Goal: Information Seeking & Learning: Learn about a topic

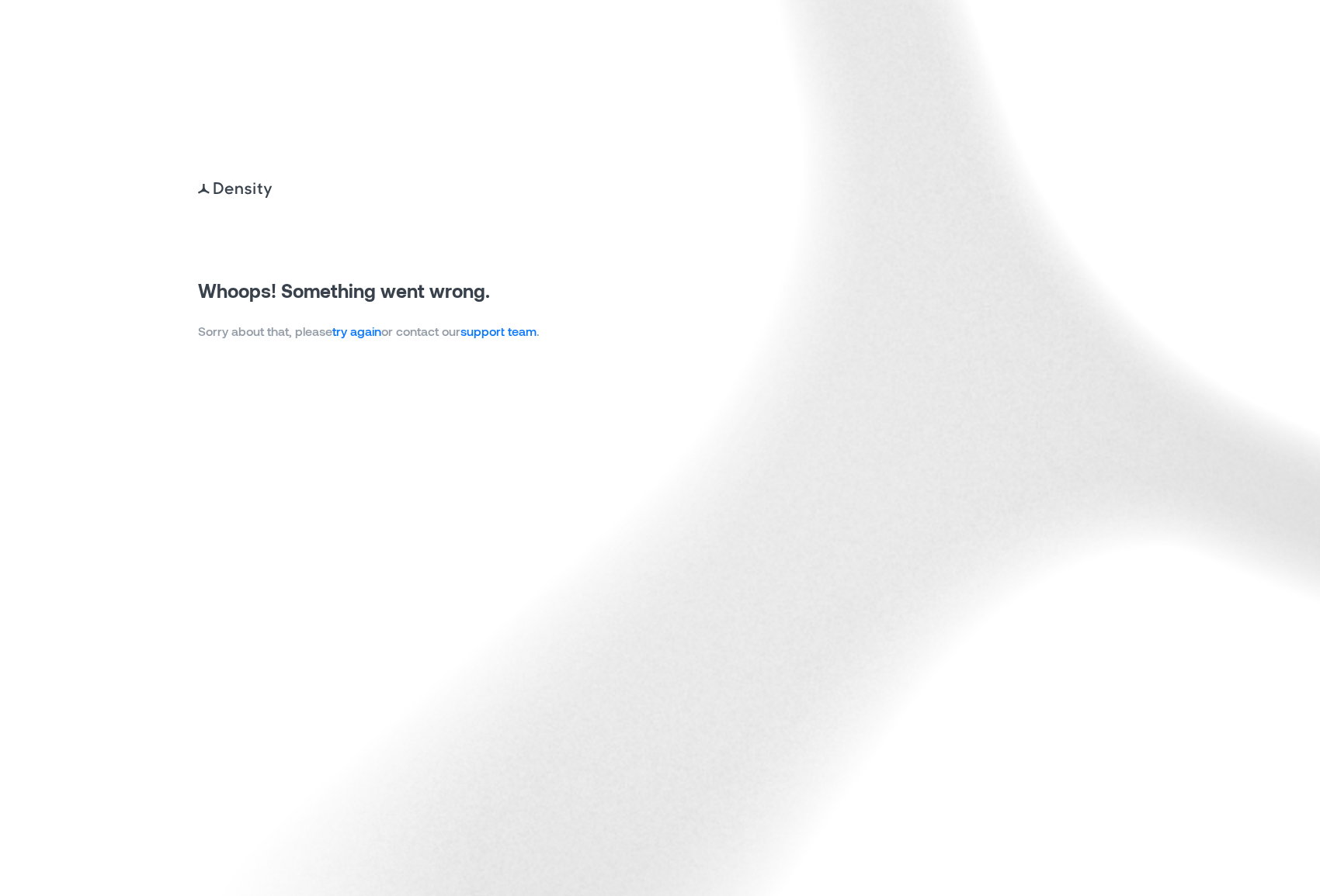
click at [372, 332] on link "try again" at bounding box center [356, 331] width 49 height 15
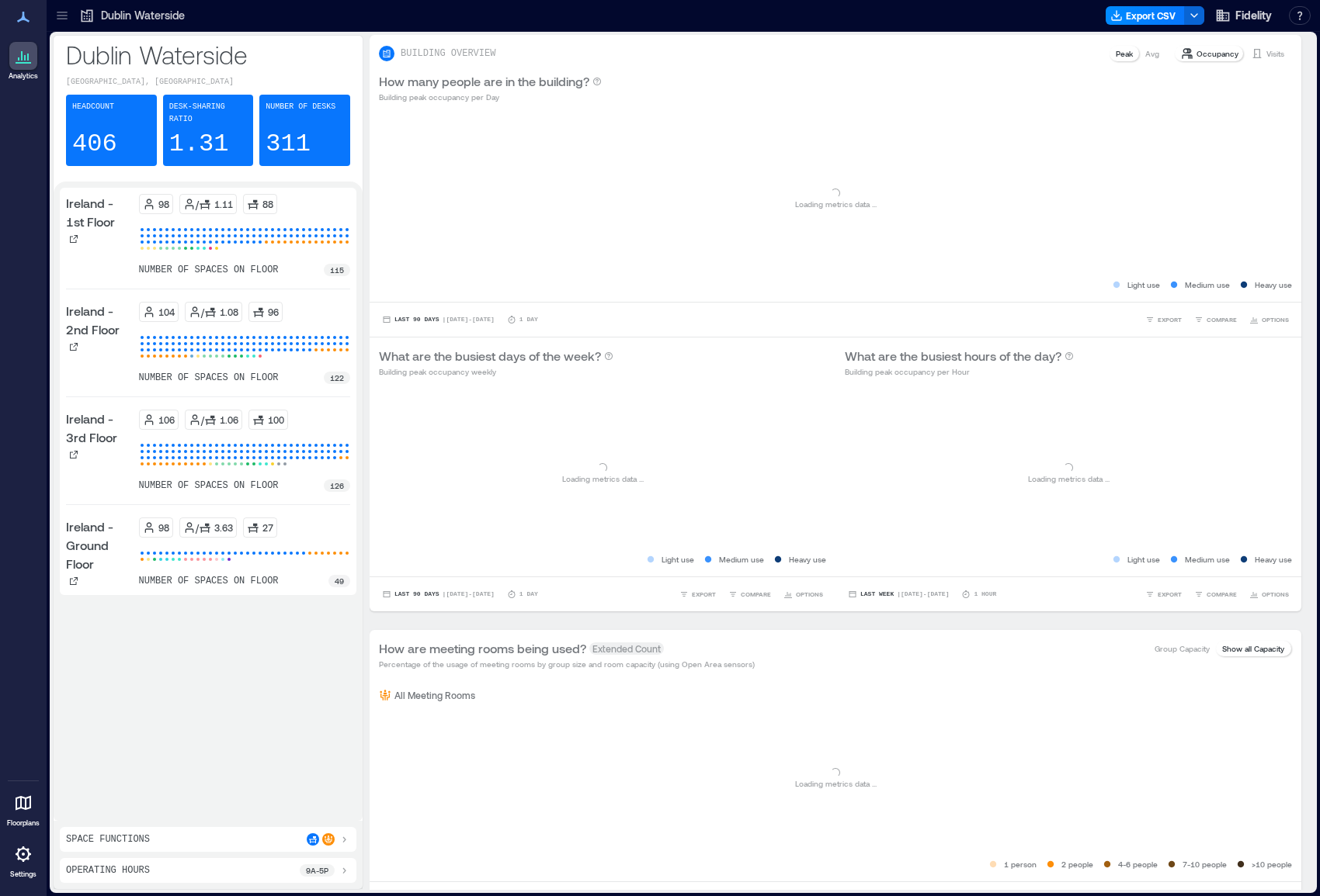
click at [0, 322] on div "Analytics Floorplans Settings" at bounding box center [23, 448] width 47 height 896
click at [68, 19] on icon at bounding box center [62, 15] width 16 height 16
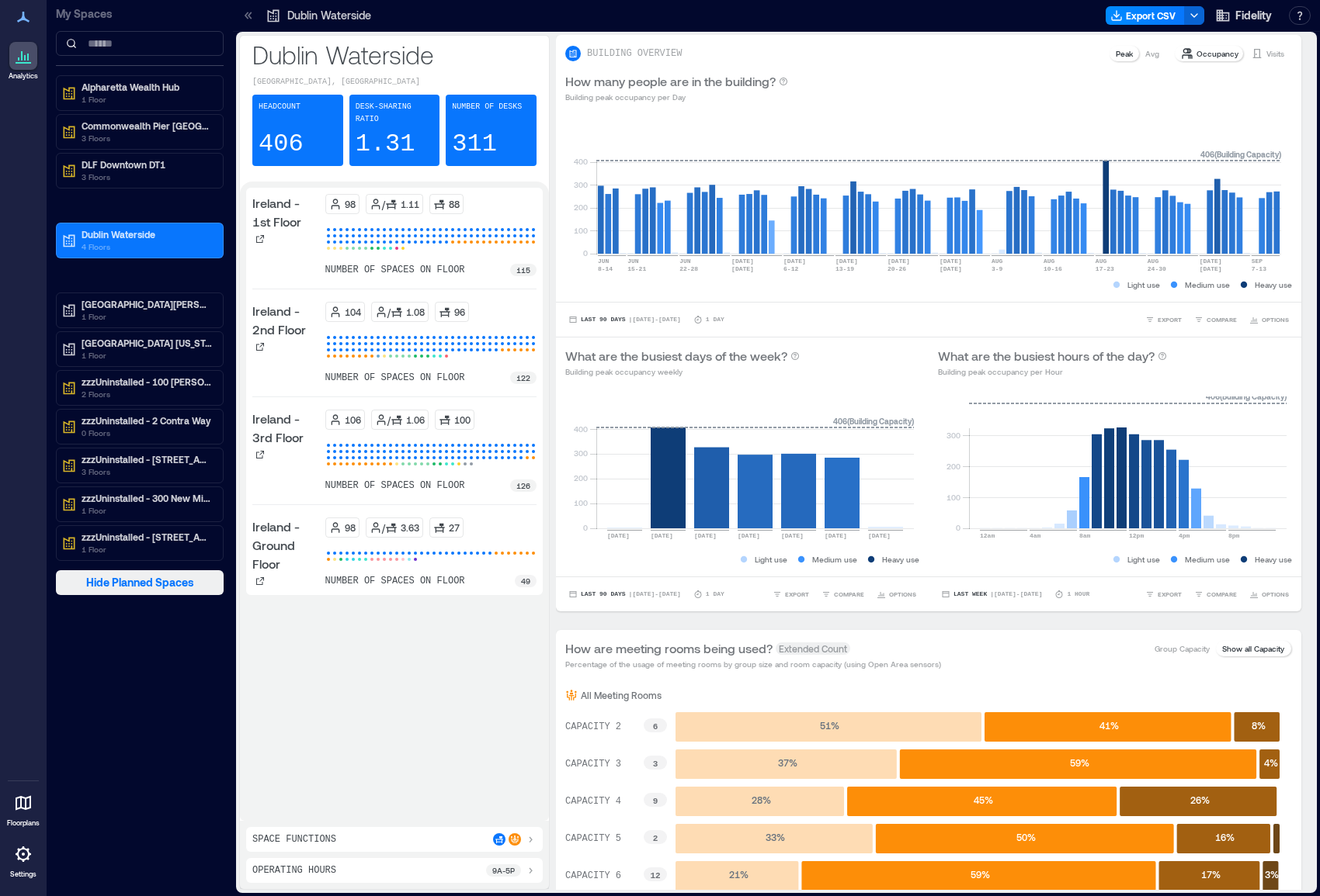
click at [132, 580] on span "Hide Planned Spaces" at bounding box center [140, 582] width 108 height 16
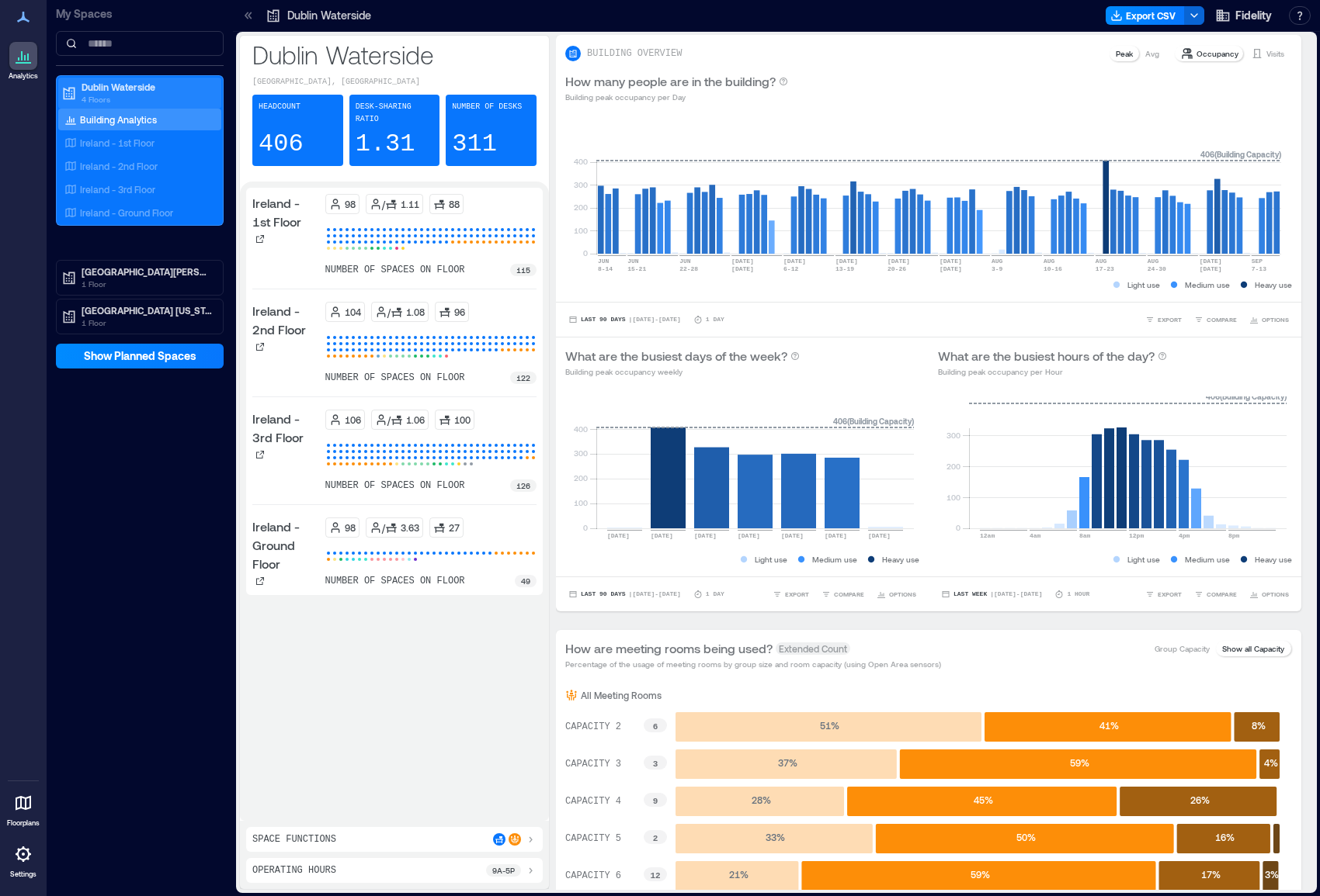
click at [127, 87] on p "Dublin Waterside" at bounding box center [147, 86] width 130 height 12
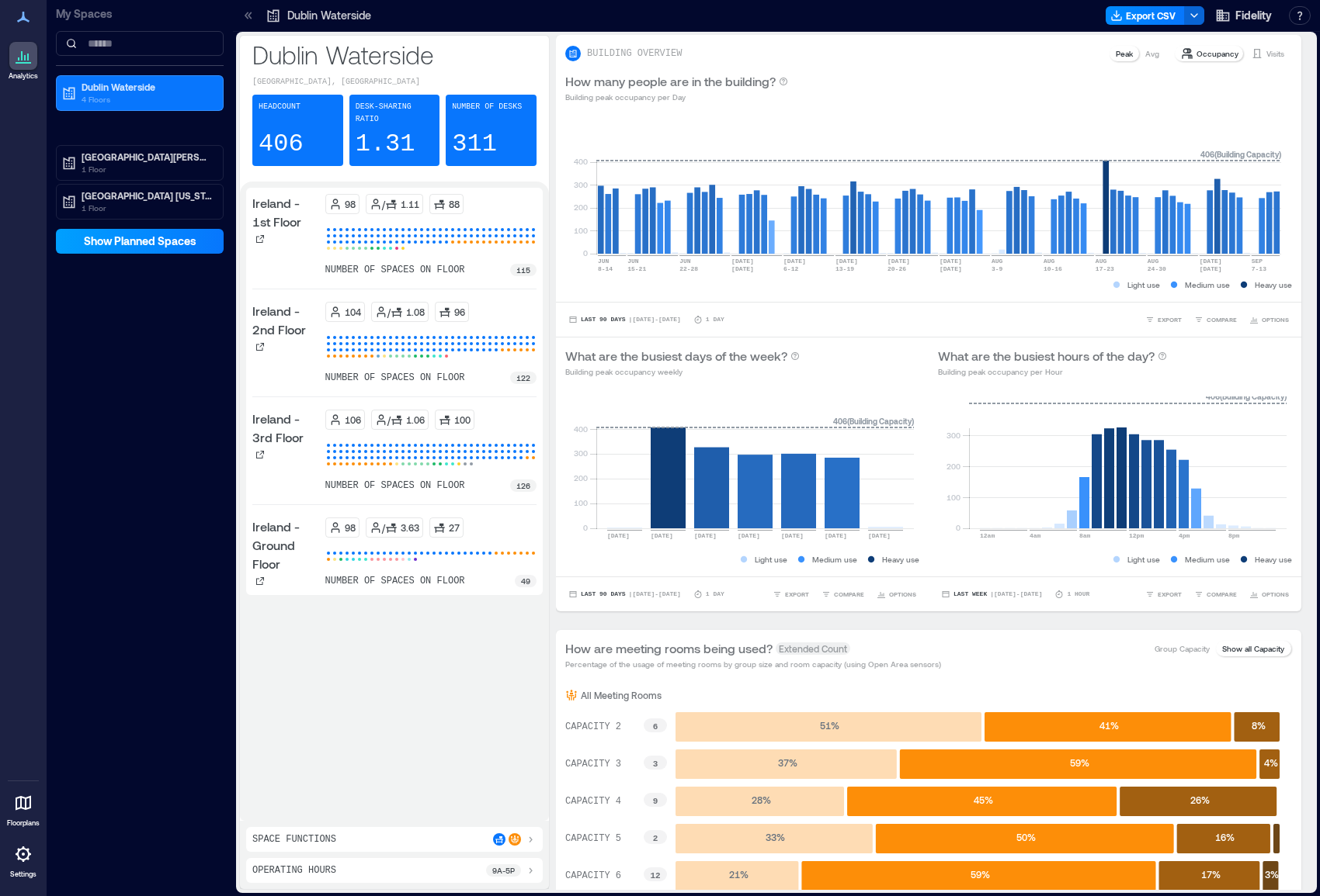
click at [131, 241] on span "Show Planned Spaces" at bounding box center [140, 241] width 113 height 16
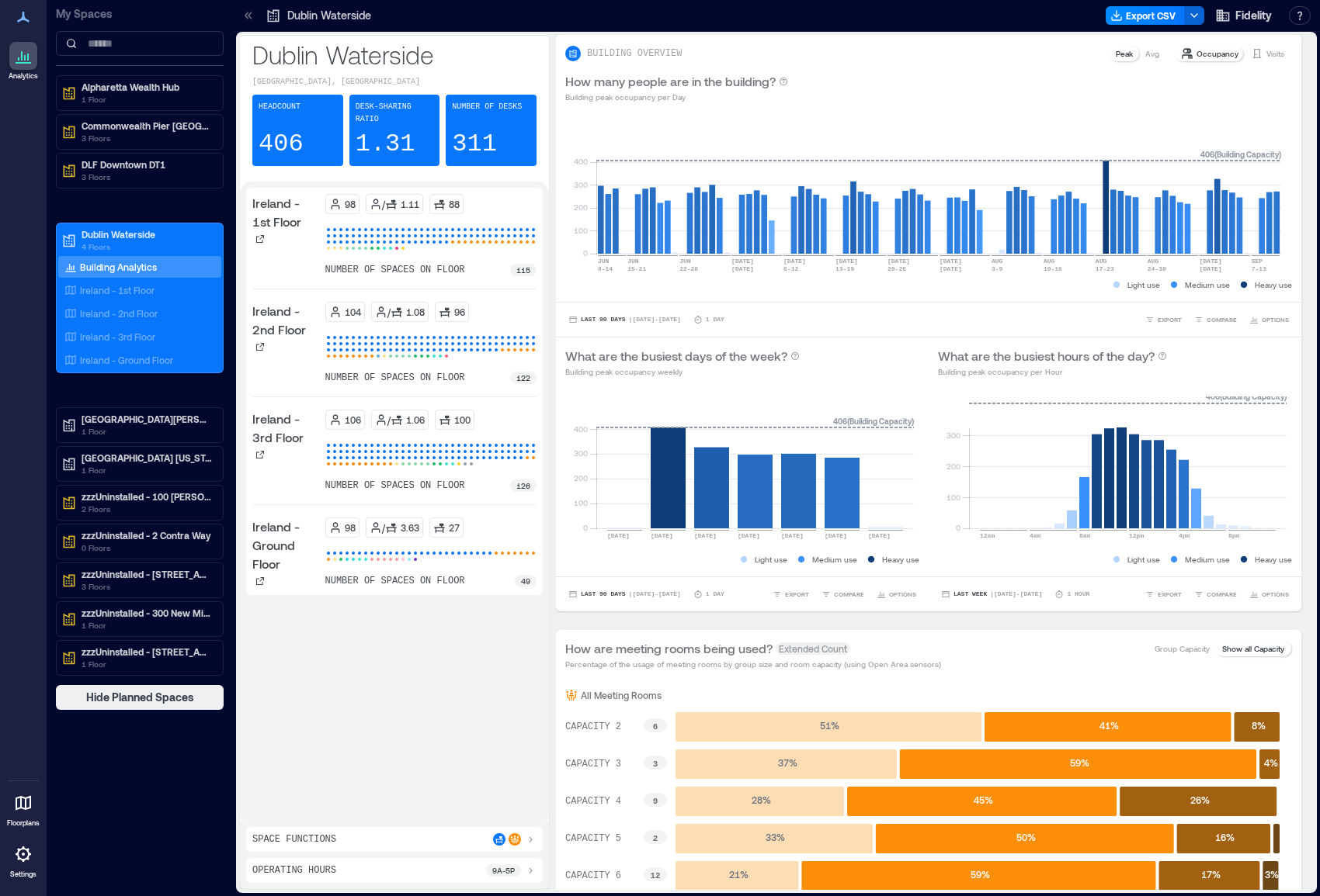
click at [166, 196] on div "Alpharetta Wealth Hub 1 Floor Commonwealth Pier Boston 3 Floors DLF Downtown DT…" at bounding box center [140, 375] width 168 height 600
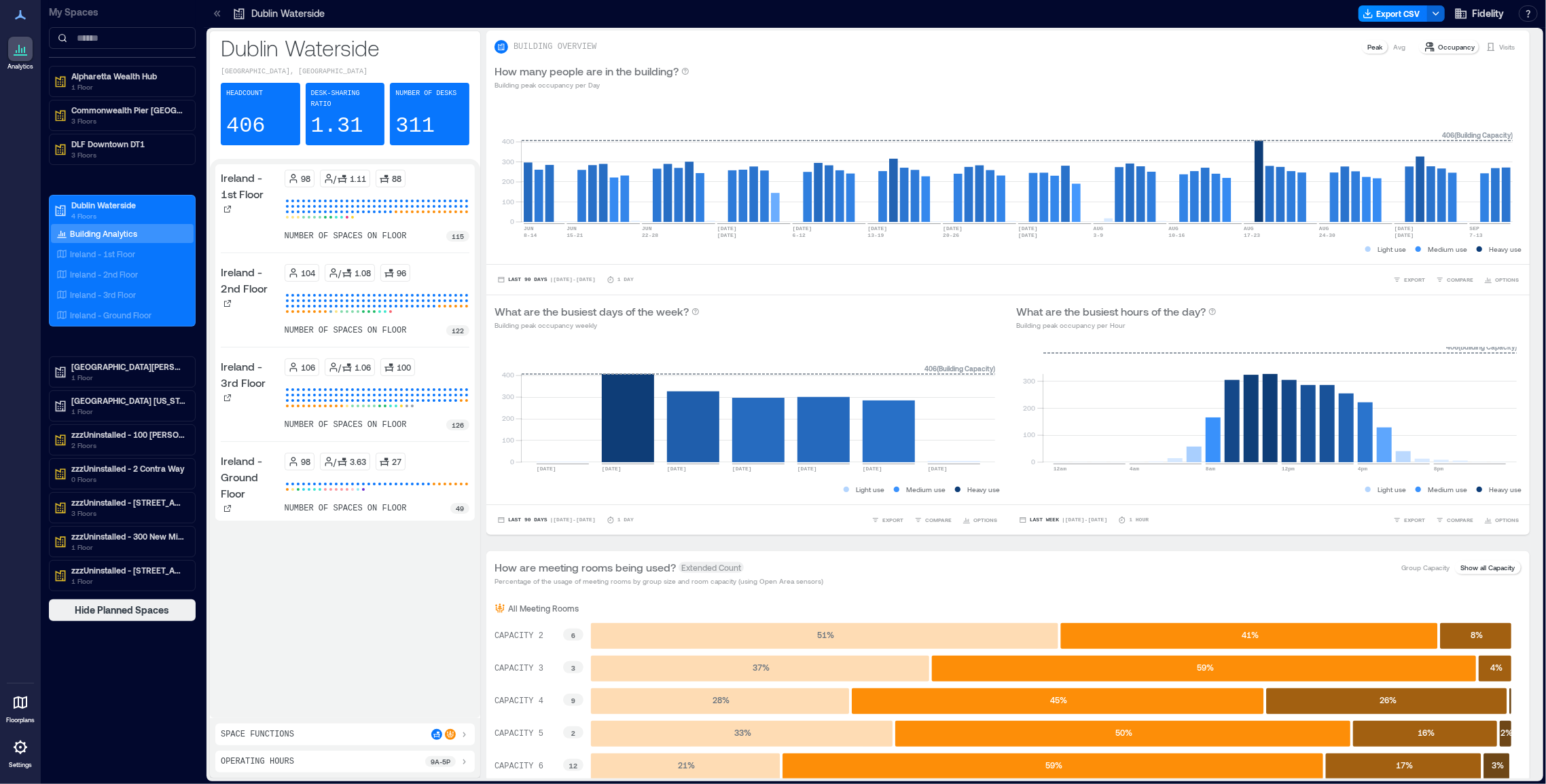
click at [27, 752] on icon at bounding box center [20, 747] width 17 height 17
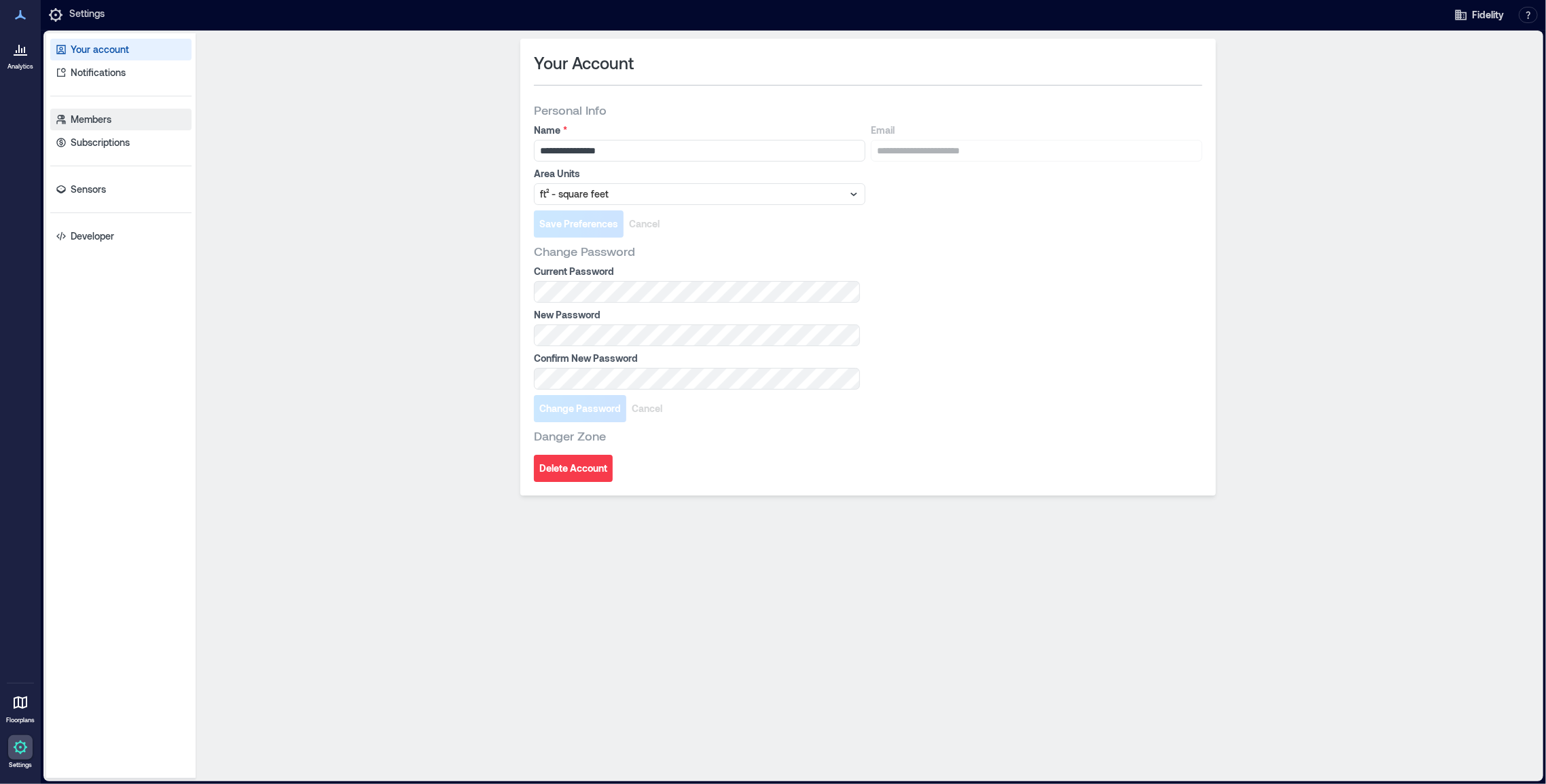
click at [86, 118] on p "Members" at bounding box center [91, 119] width 41 height 14
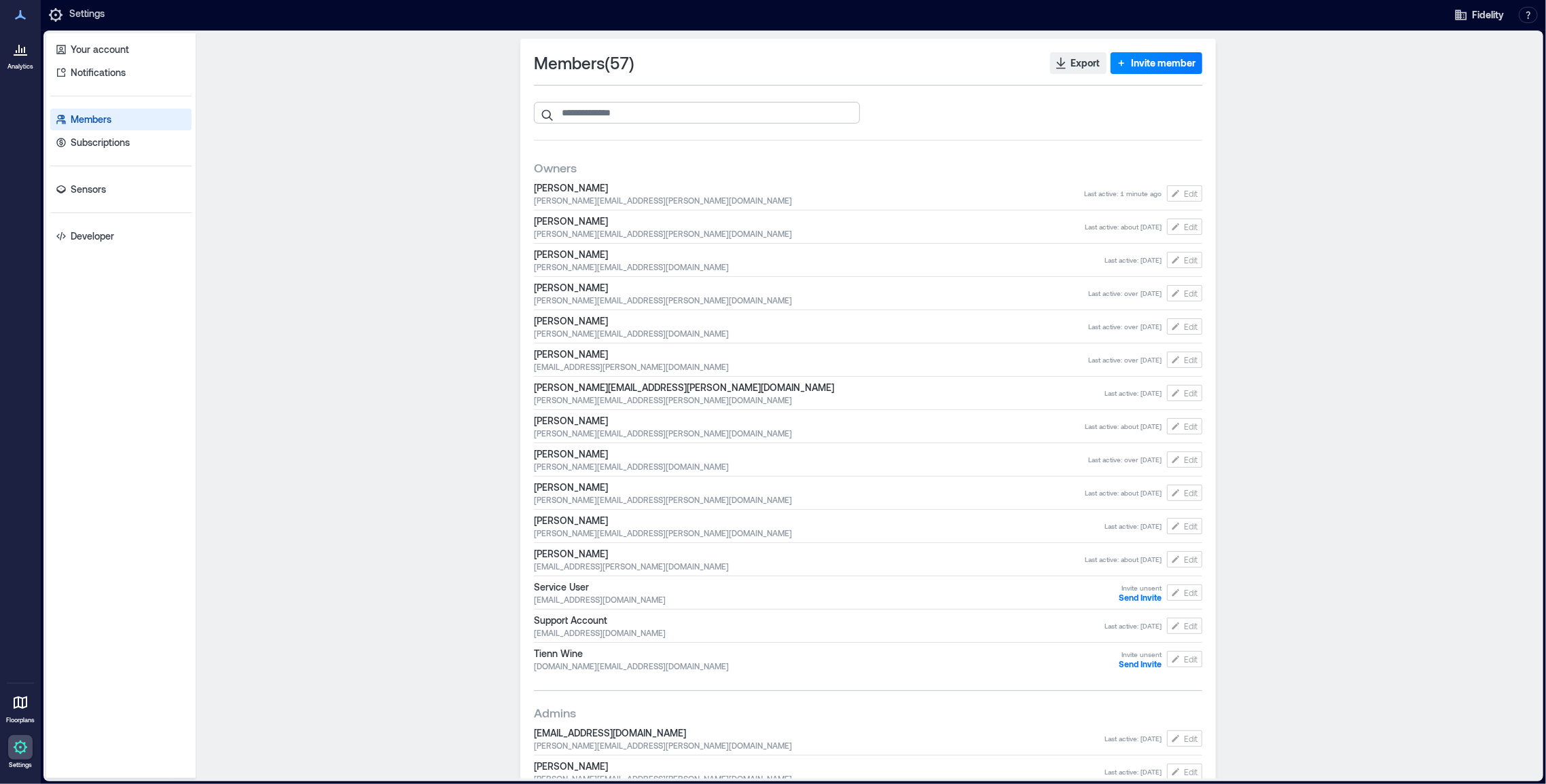
click at [604, 106] on input "search" at bounding box center [697, 112] width 326 height 22
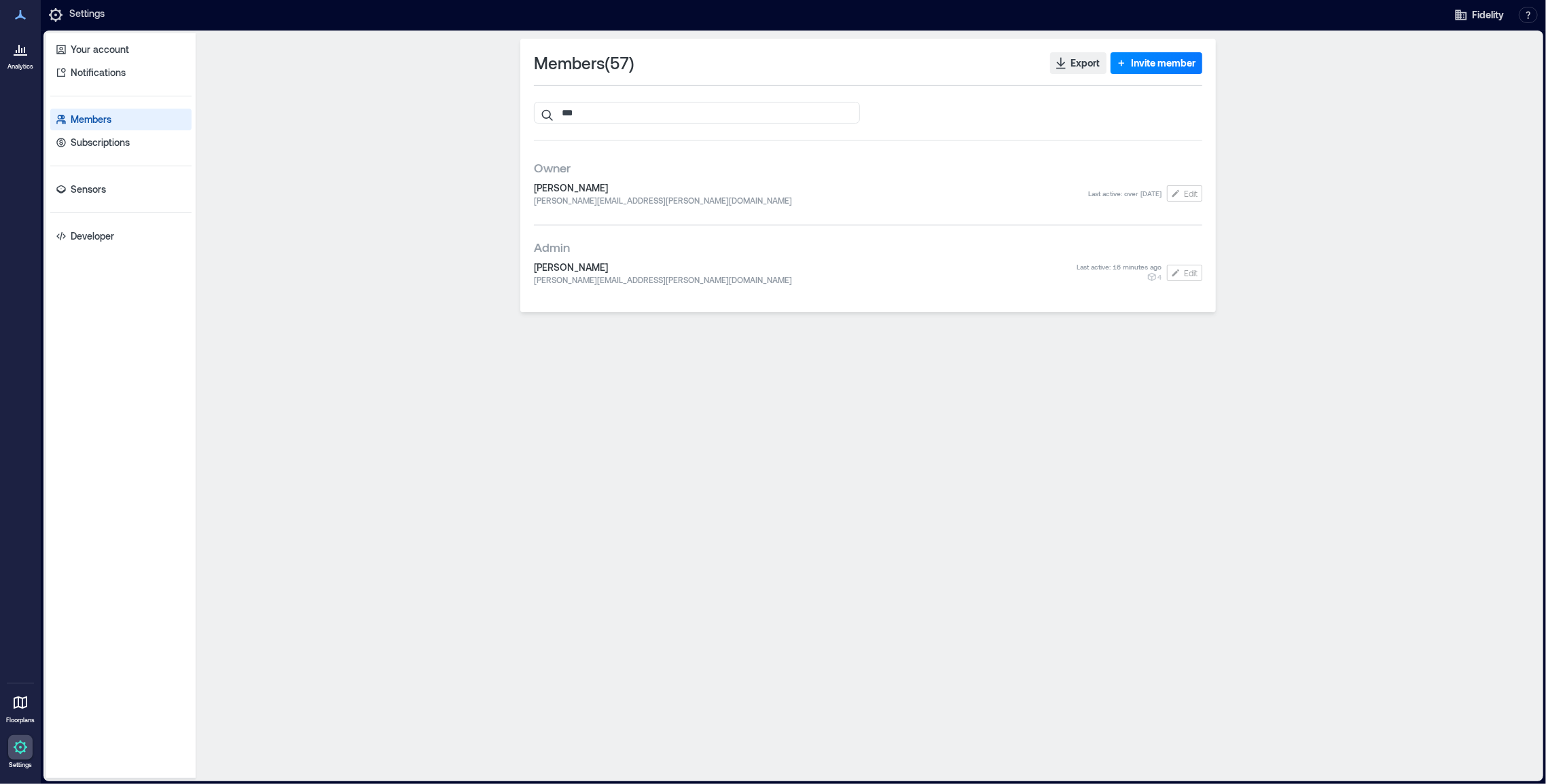
type input "***"
click at [630, 277] on span "jon.yager@fmr.com" at bounding box center [805, 280] width 543 height 11
click at [1154, 273] on button "Edit" at bounding box center [1184, 273] width 35 height 17
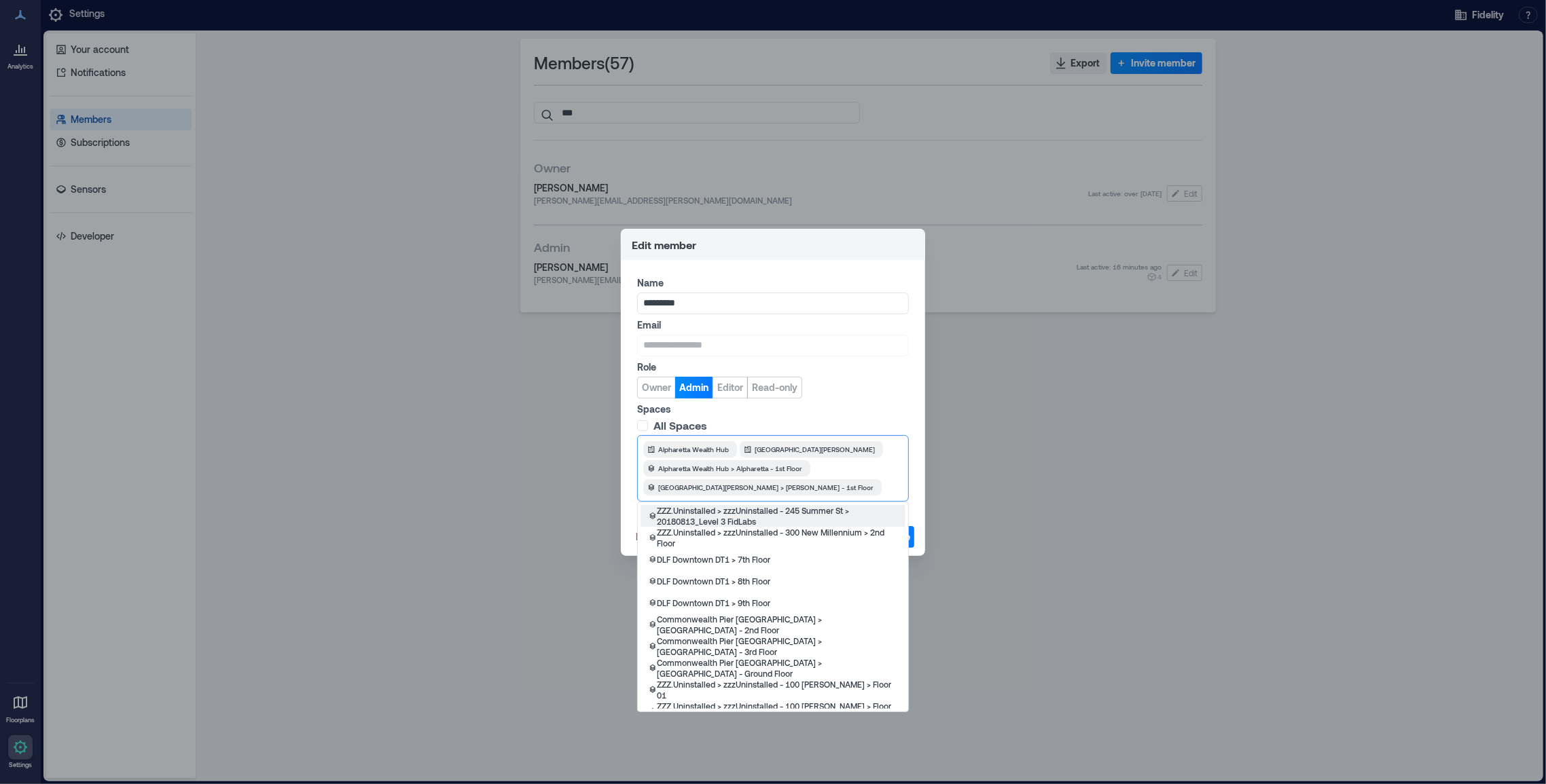
click at [886, 489] on div at bounding box center [894, 487] width 16 height 14
click at [886, 489] on div at bounding box center [894, 487] width 16 height 14
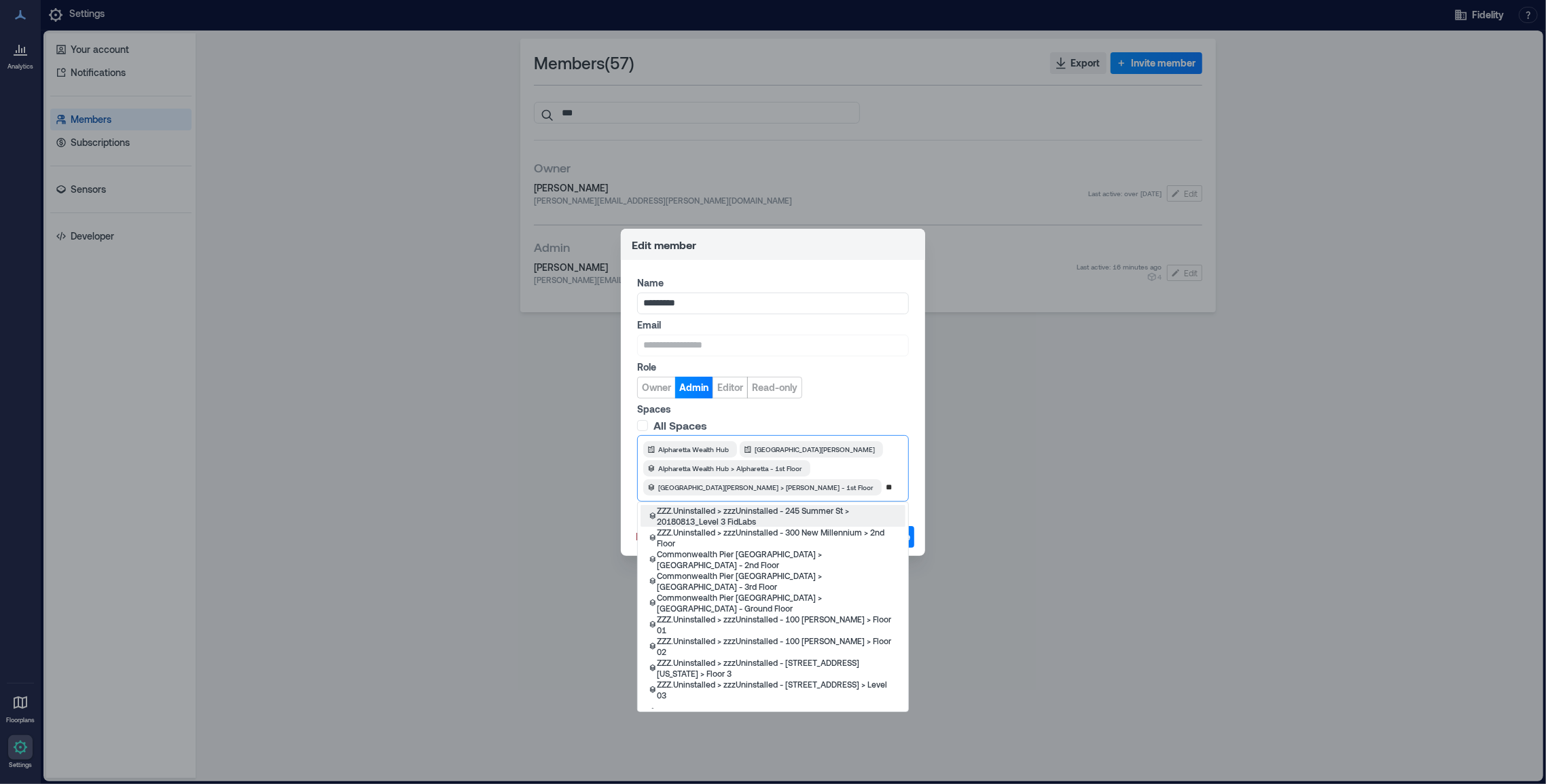
type input "*"
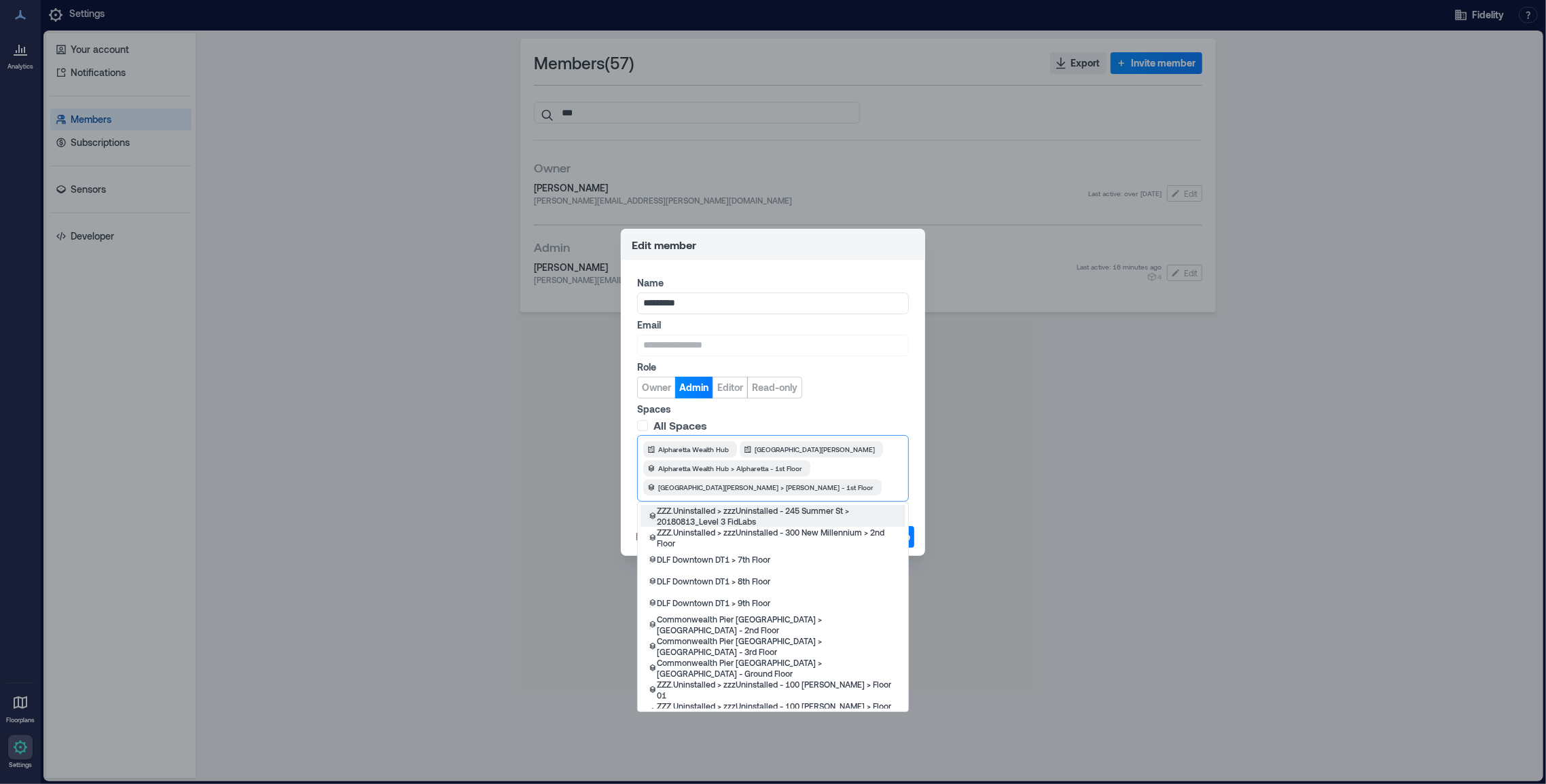
click at [896, 456] on div "Alpharetta Wealth Hub Rancho Bernardo Alpharetta Wealth Hub > Alpharetta - 1st …" at bounding box center [773, 468] width 259 height 54
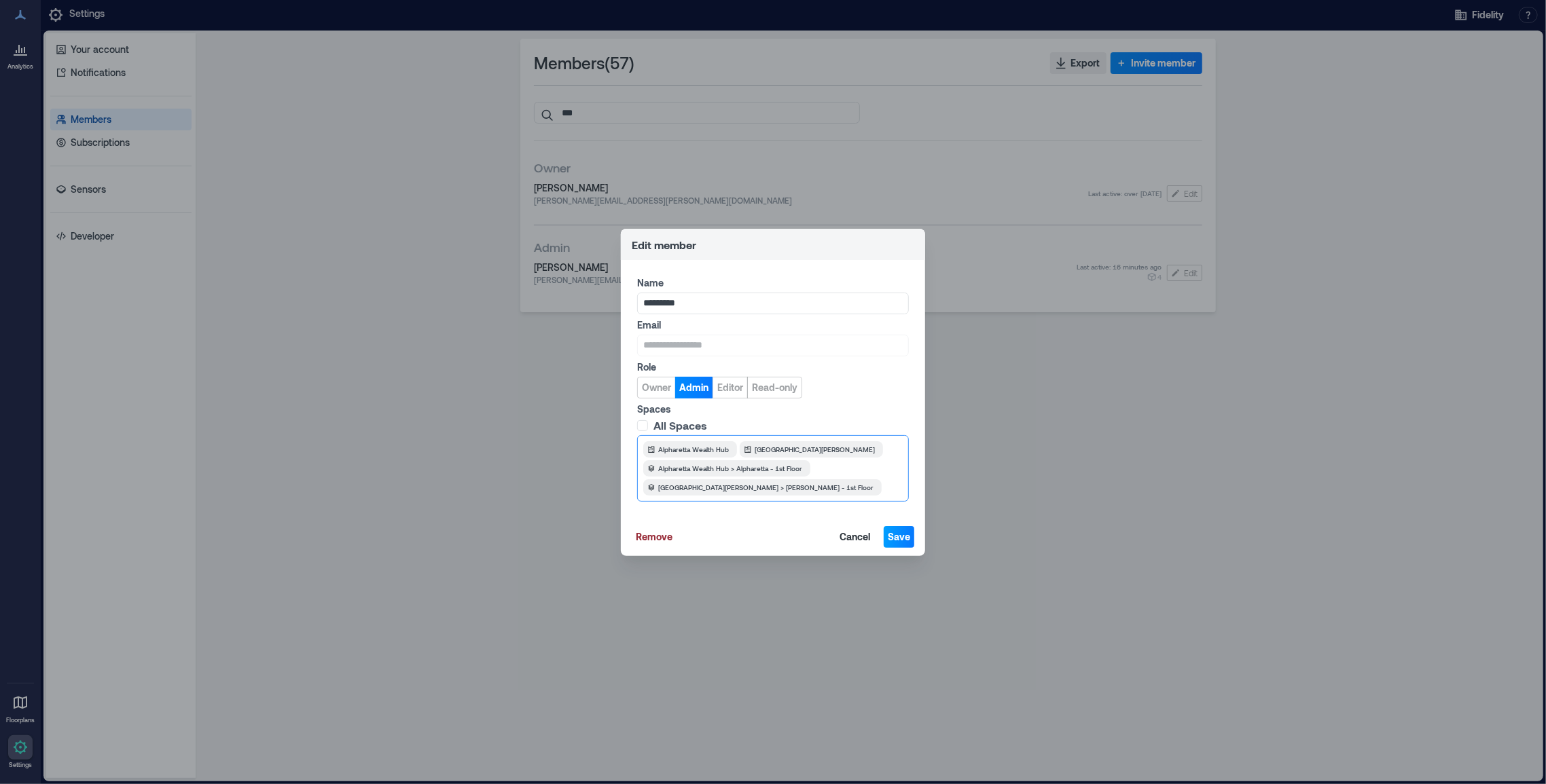
click at [902, 538] on span "Save" at bounding box center [899, 537] width 22 height 14
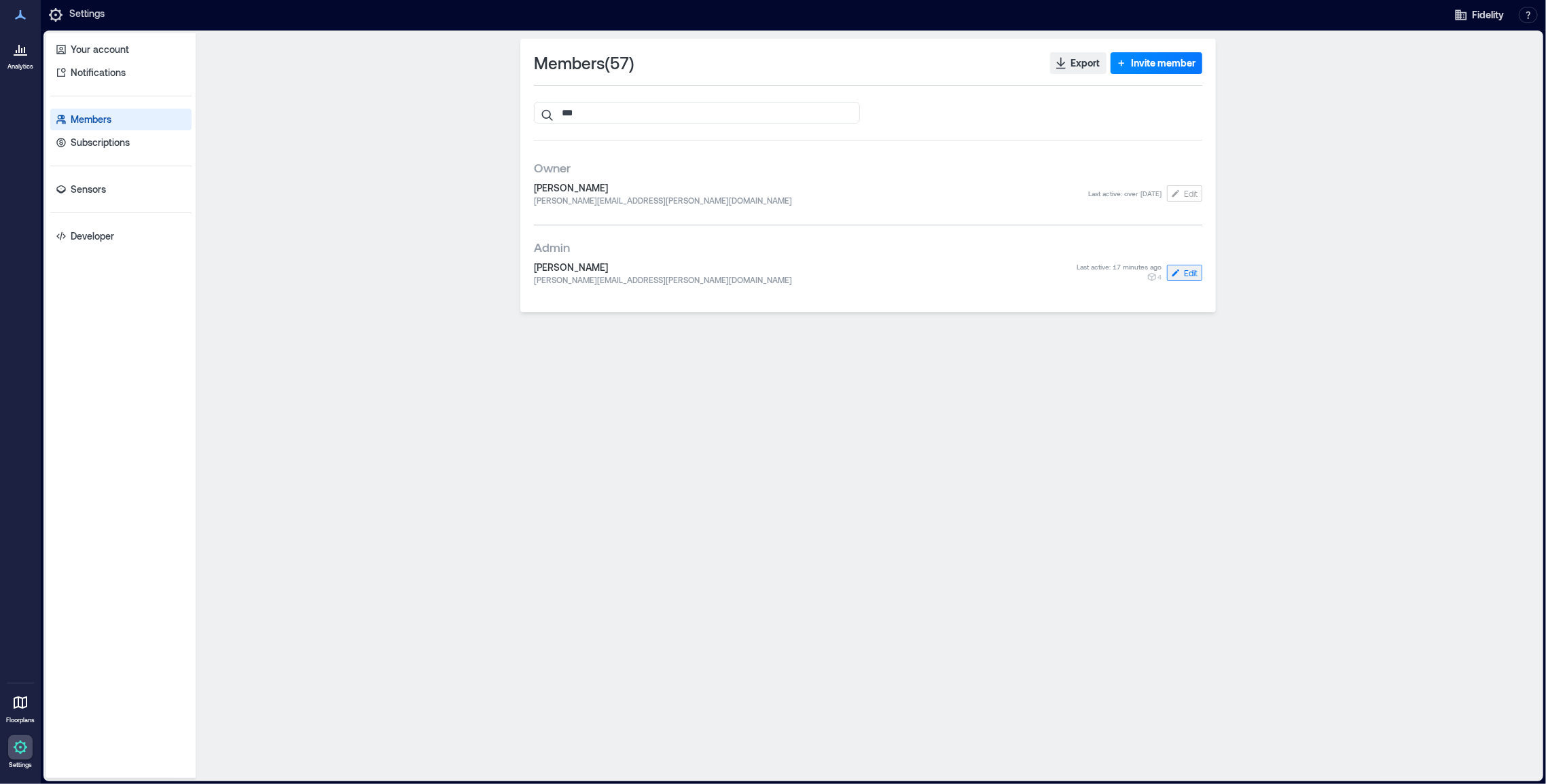
click at [1154, 273] on span "Edit" at bounding box center [1191, 272] width 14 height 11
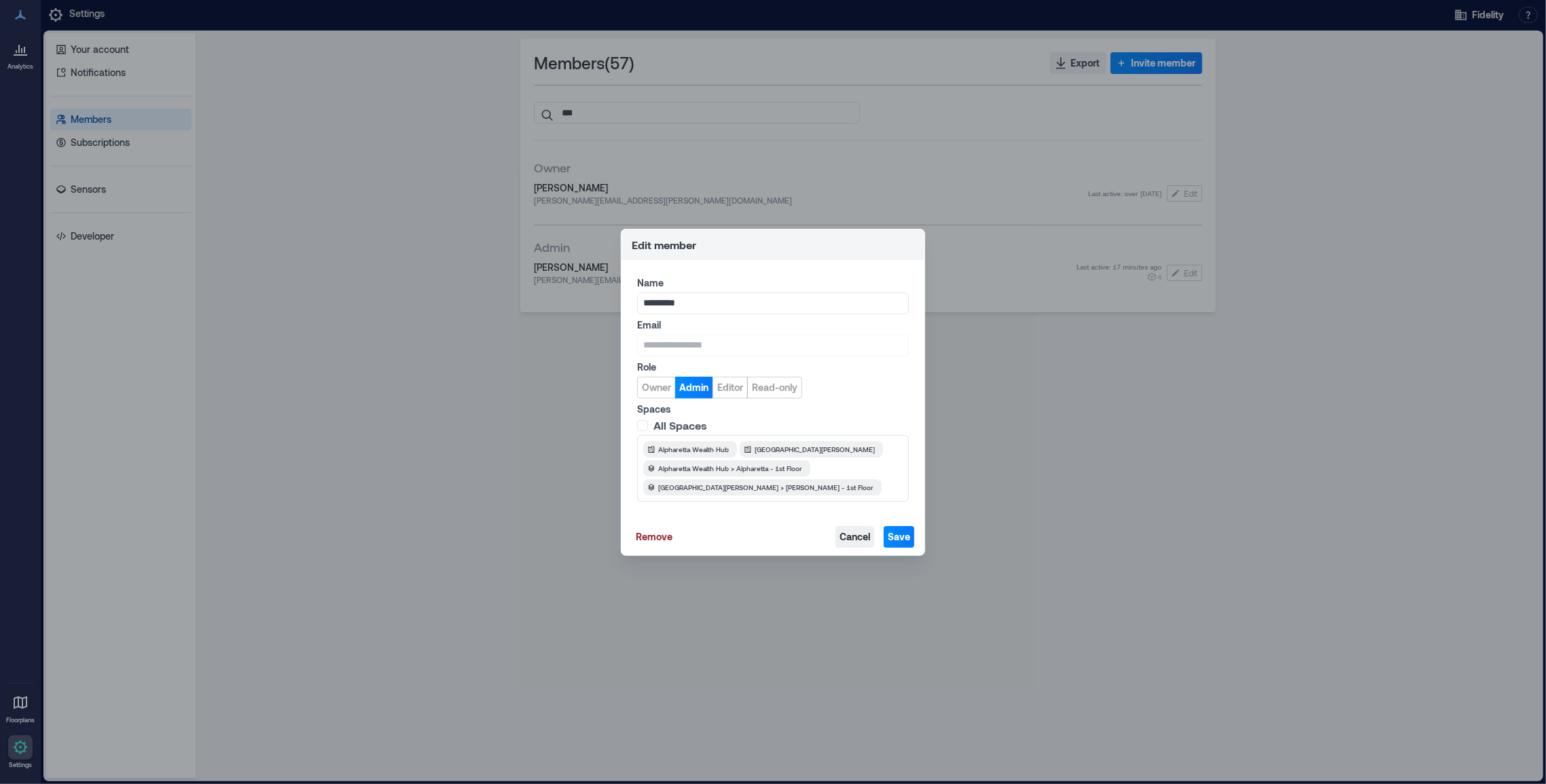
click at [856, 537] on span "Cancel" at bounding box center [855, 537] width 30 height 14
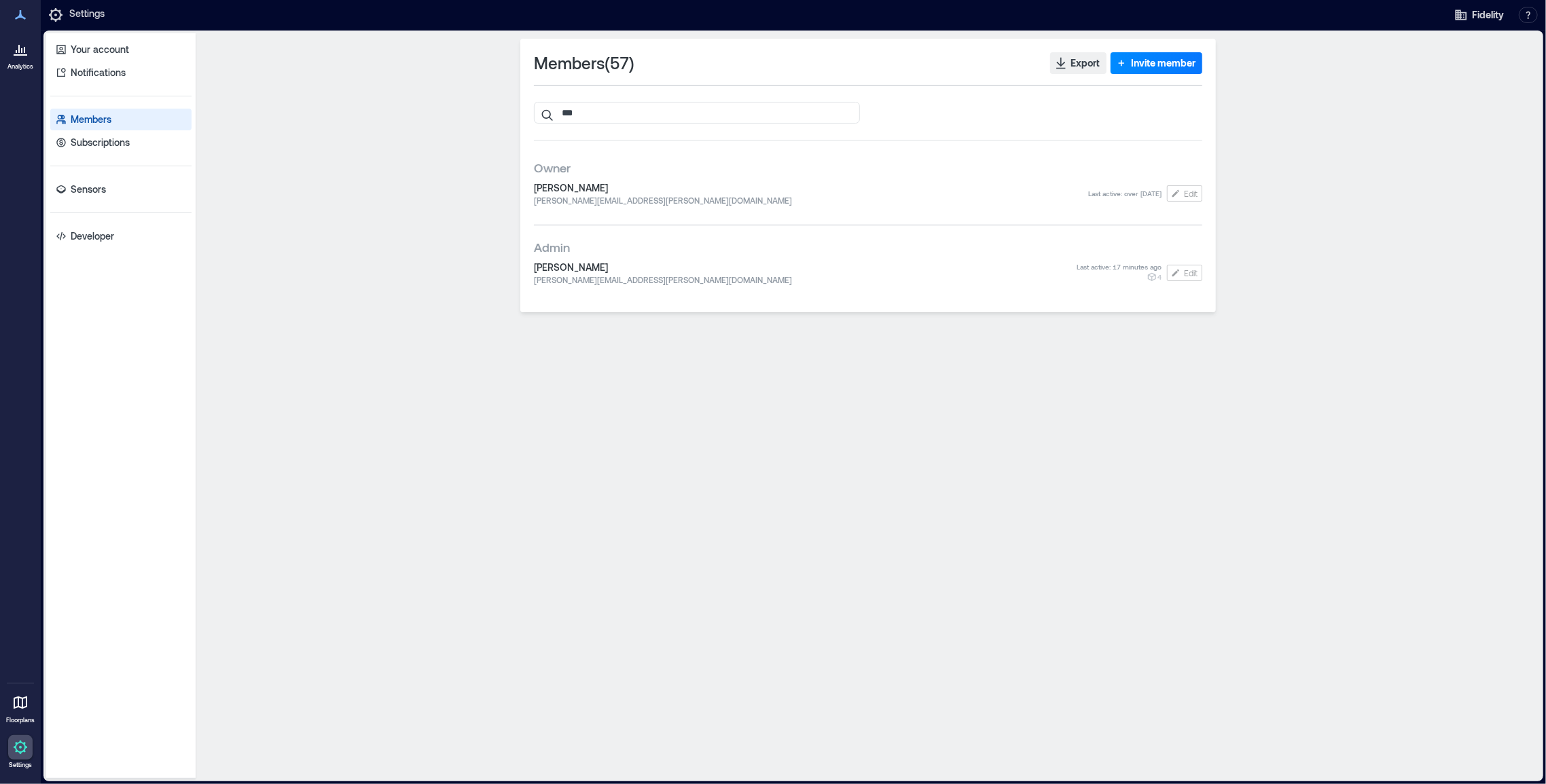
click at [19, 59] on div at bounding box center [20, 49] width 25 height 24
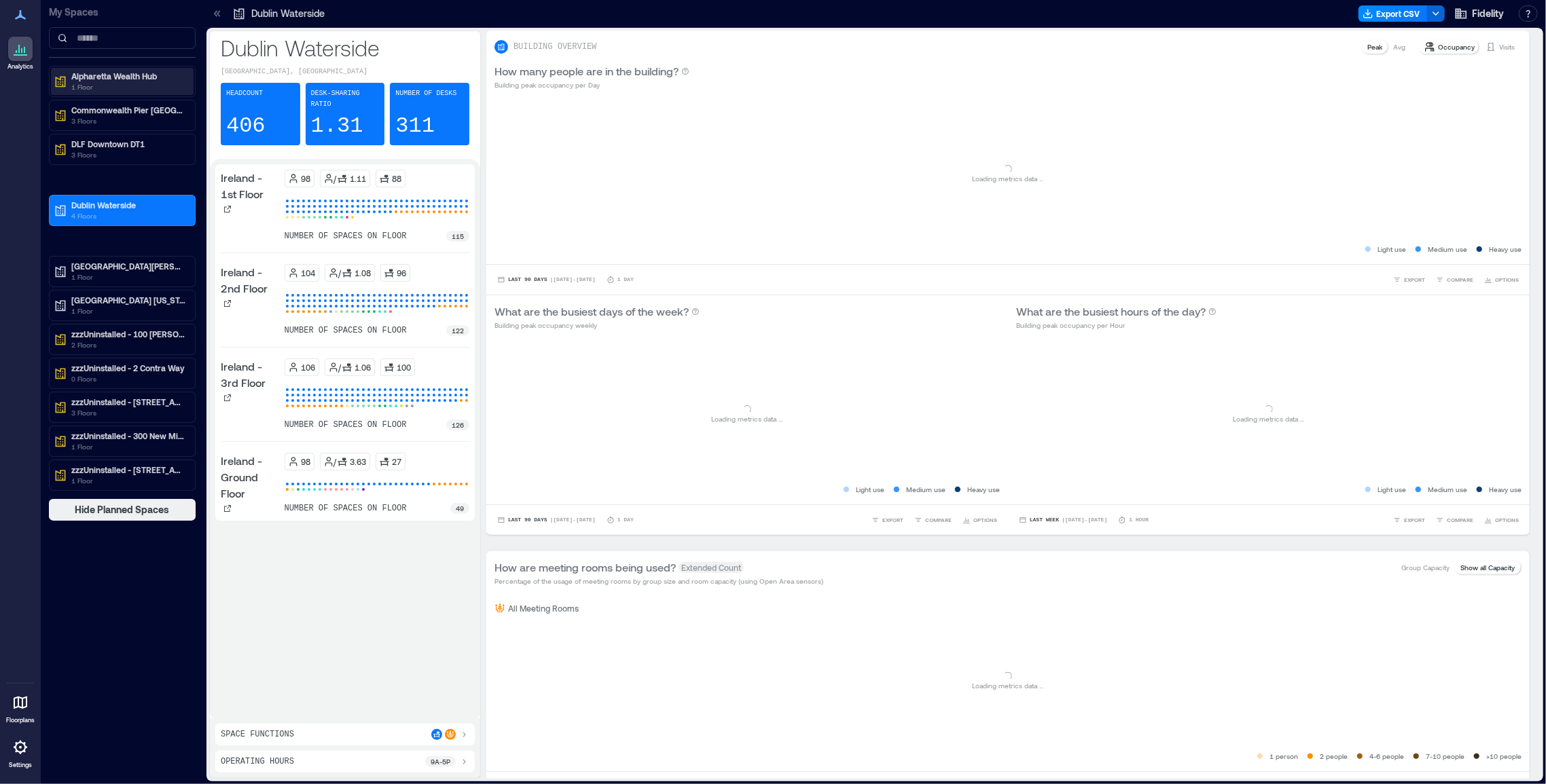
click at [117, 74] on p "Alpharetta Wealth Hub" at bounding box center [128, 76] width 114 height 11
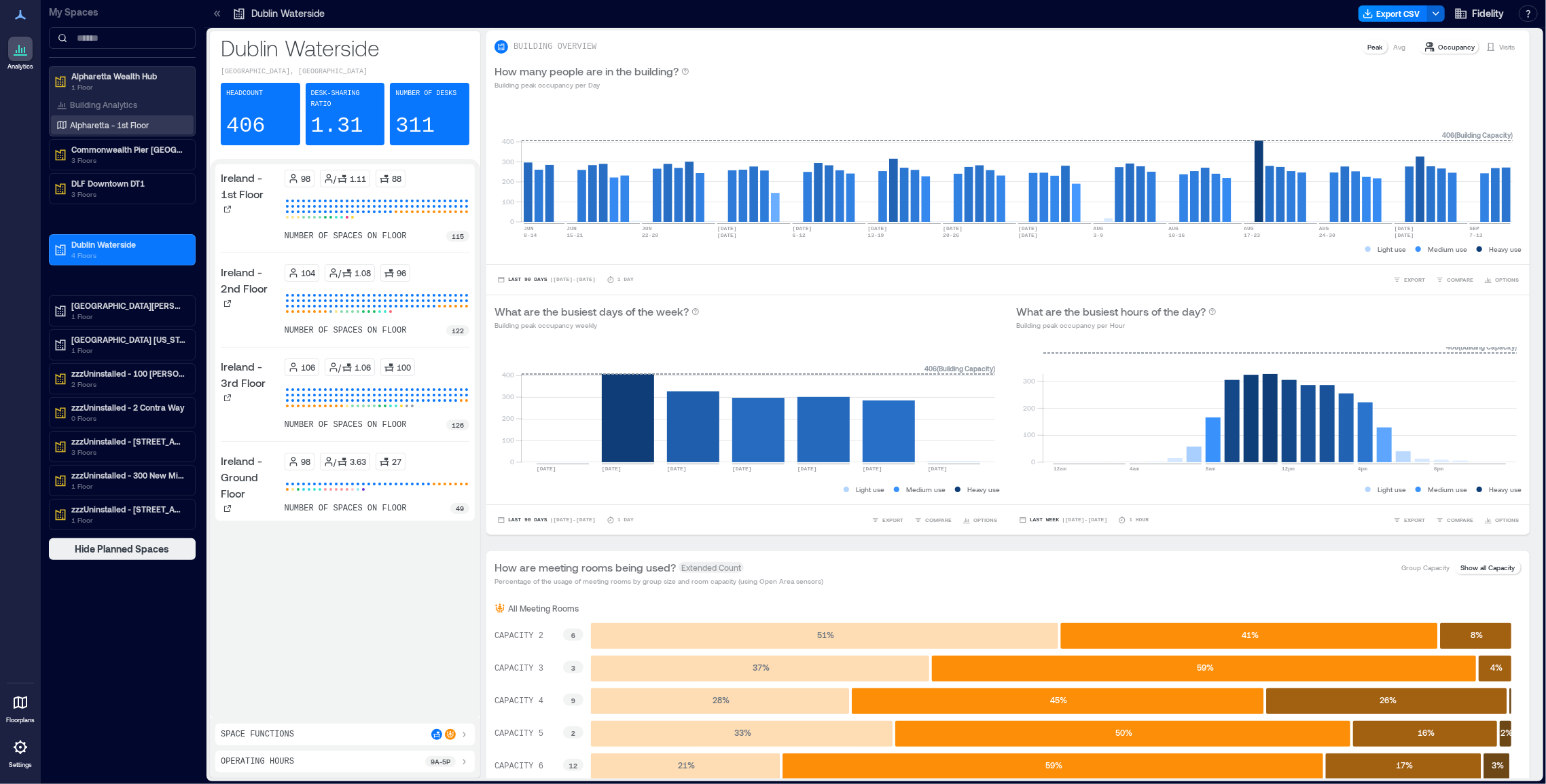
click at [90, 129] on p "Alpharetta - 1st Floor" at bounding box center [109, 125] width 79 height 11
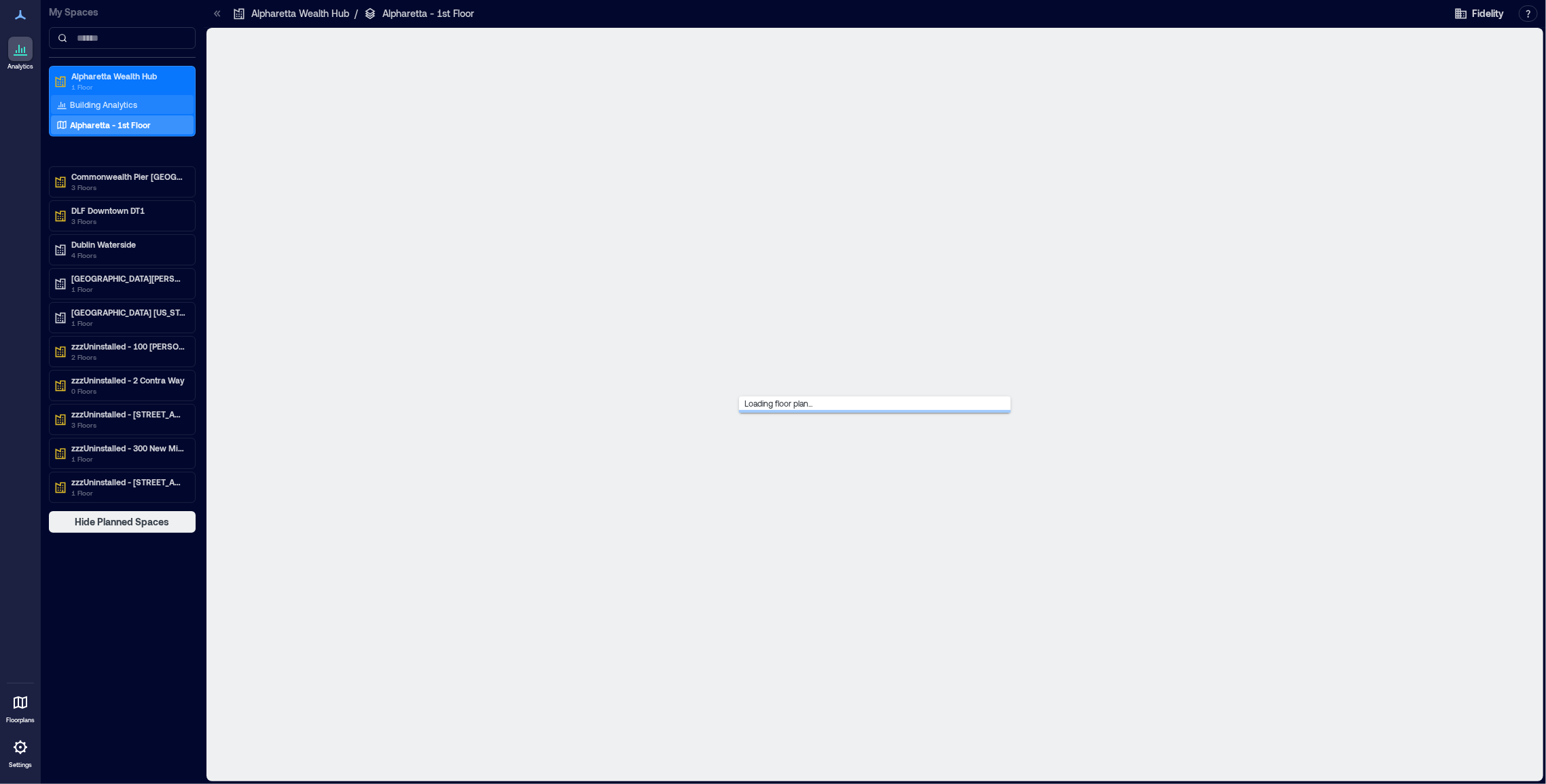
click at [84, 104] on p "Building Analytics" at bounding box center [103, 104] width 67 height 11
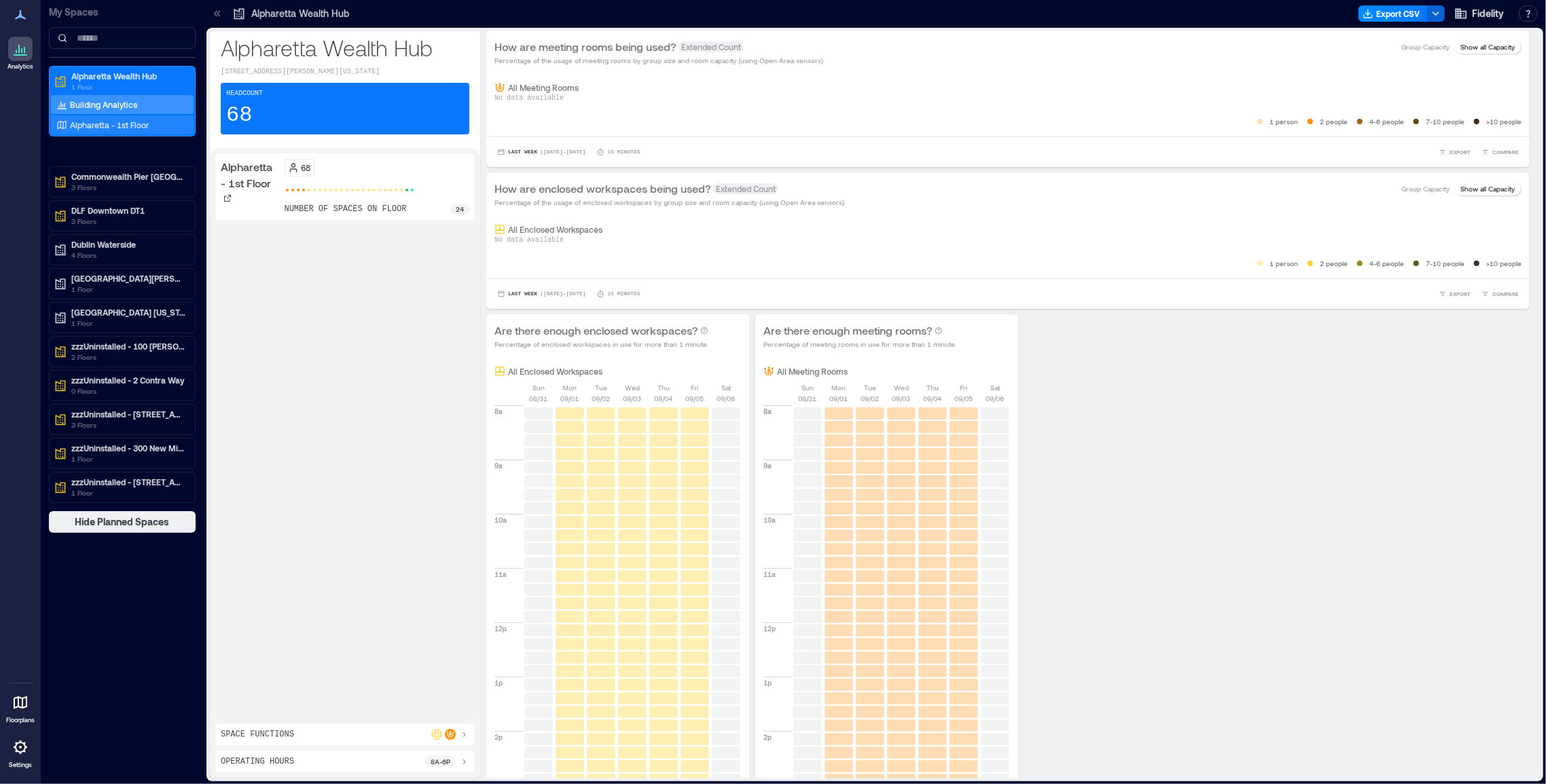
click at [99, 126] on p "Alpharetta - 1st Floor" at bounding box center [109, 125] width 79 height 11
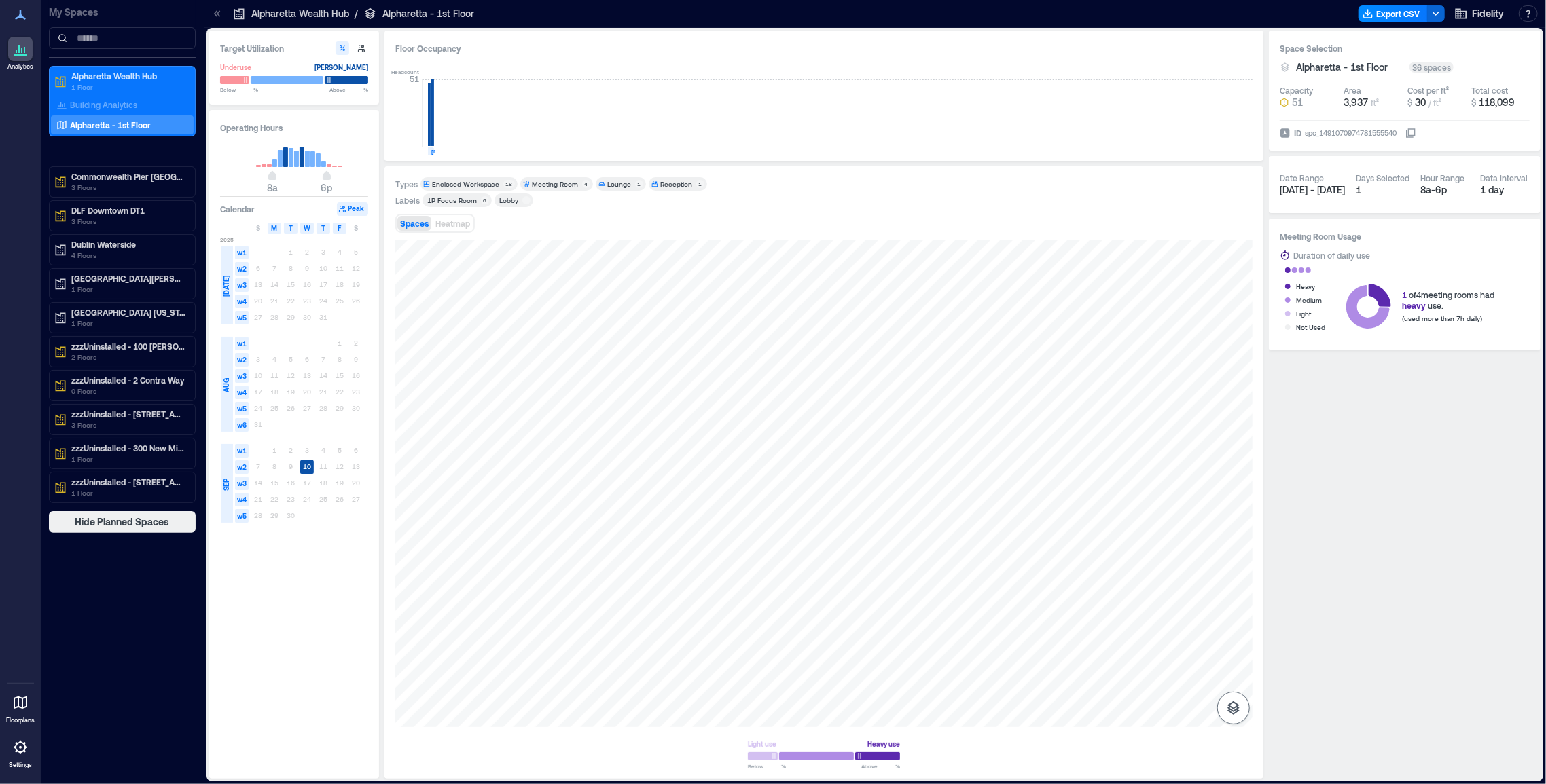
click at [1154, 714] on icon "button" at bounding box center [1233, 708] width 17 height 17
click at [1154, 646] on p "Sensors" at bounding box center [1234, 648] width 26 height 8
click at [454, 222] on span "Heatmap" at bounding box center [453, 223] width 35 height 9
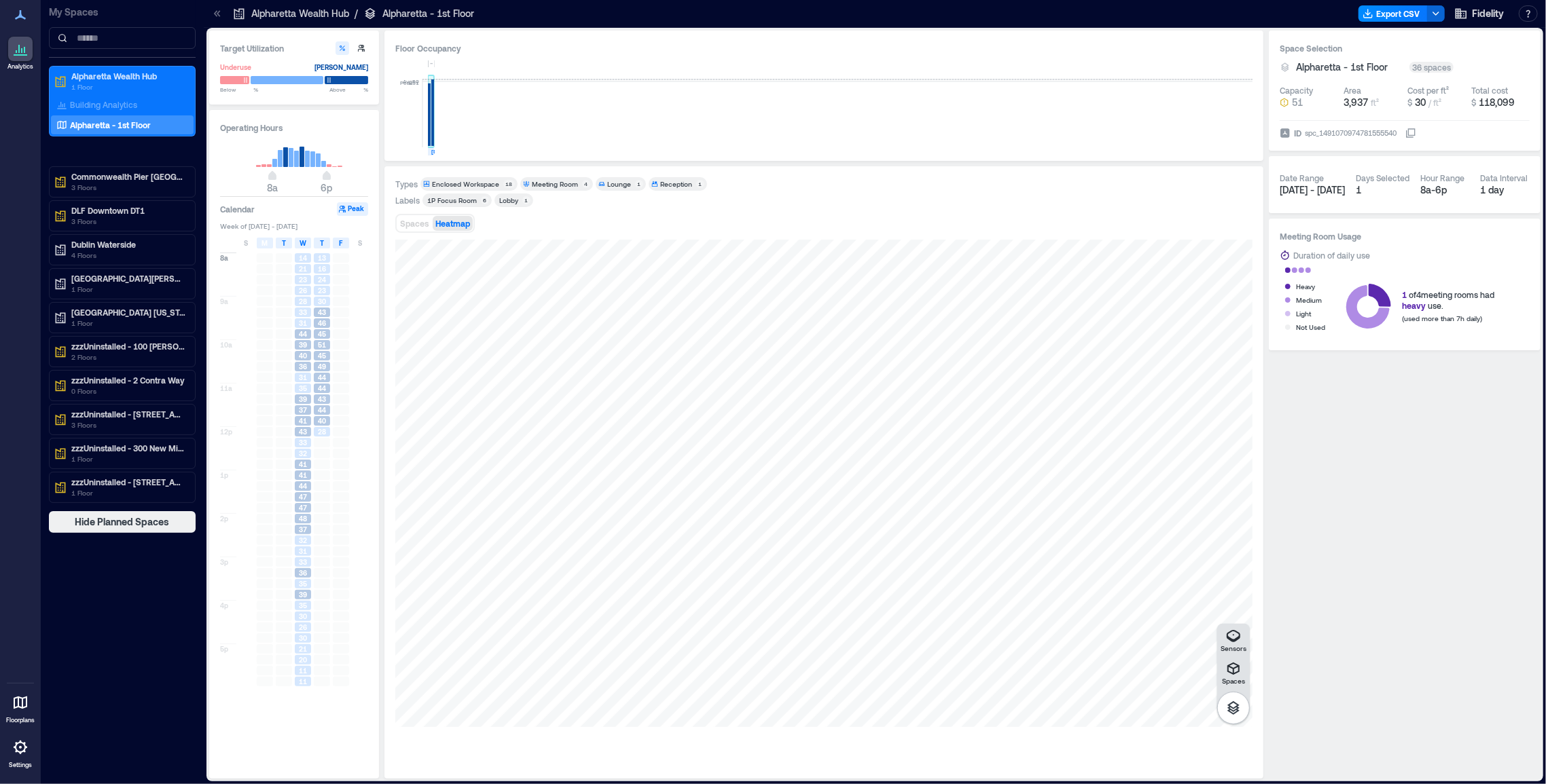
click at [432, 135] on rect at bounding box center [432, 112] width 3 height 66
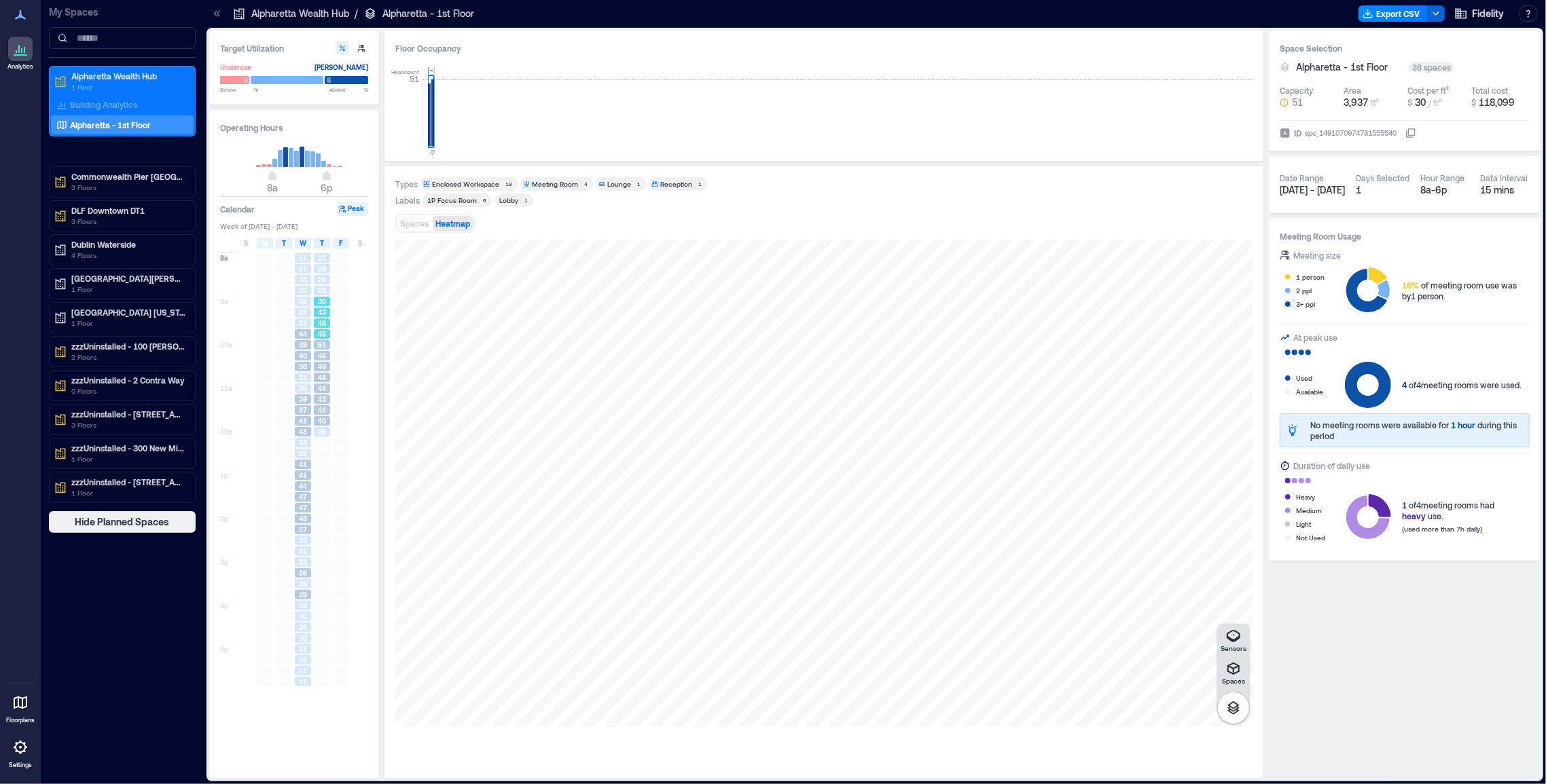
click at [324, 325] on span "46" at bounding box center [321, 323] width 8 height 9
click at [319, 380] on span "44" at bounding box center [321, 377] width 8 height 9
click at [434, 130] on rect at bounding box center [431, 113] width 6 height 68
click at [321, 406] on span "44" at bounding box center [321, 410] width 8 height 9
click at [414, 227] on span "Spaces" at bounding box center [414, 223] width 29 height 9
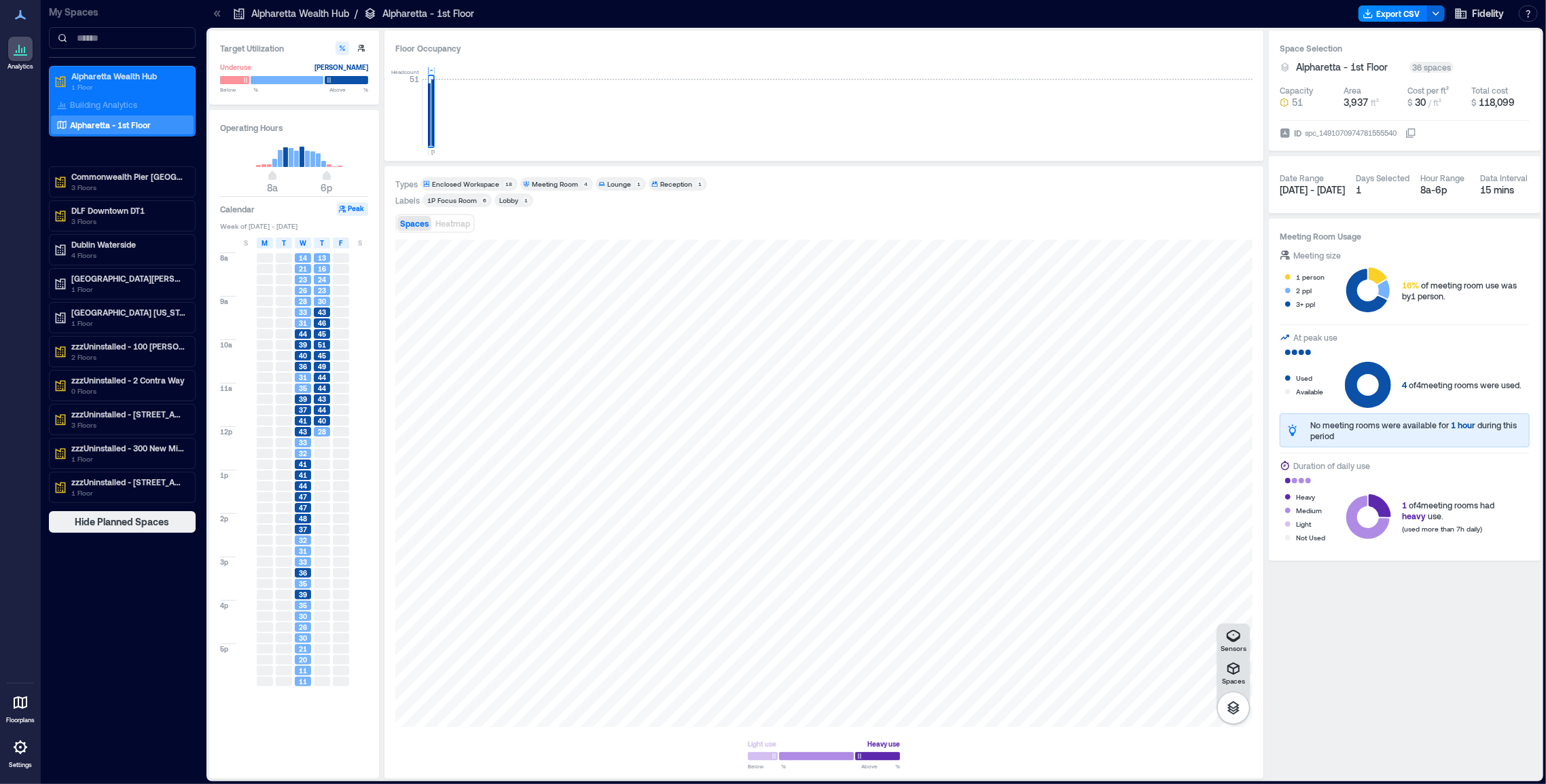
click at [316, 286] on div "23" at bounding box center [321, 290] width 17 height 9
